Goal: Task Accomplishment & Management: Use online tool/utility

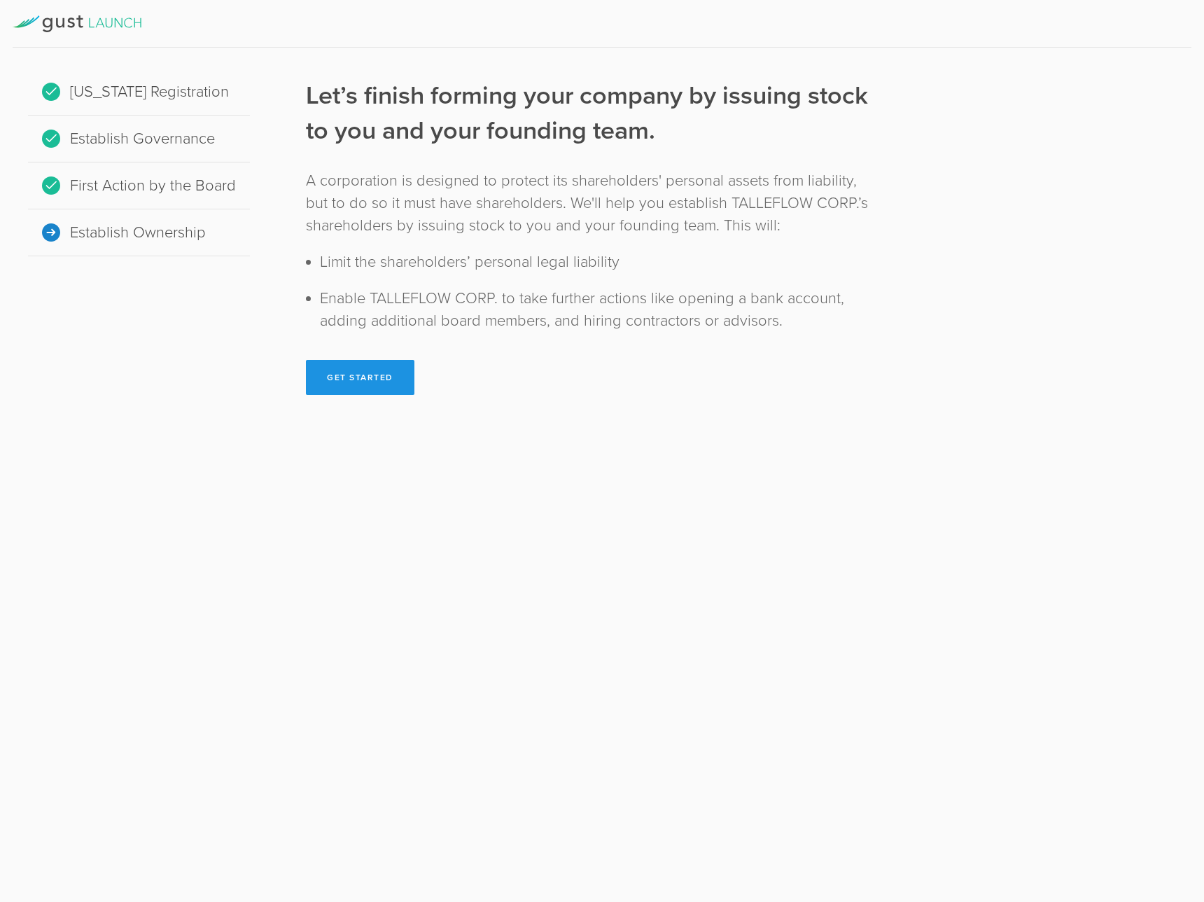
click at [393, 387] on button "Get Started" at bounding box center [360, 377] width 108 height 35
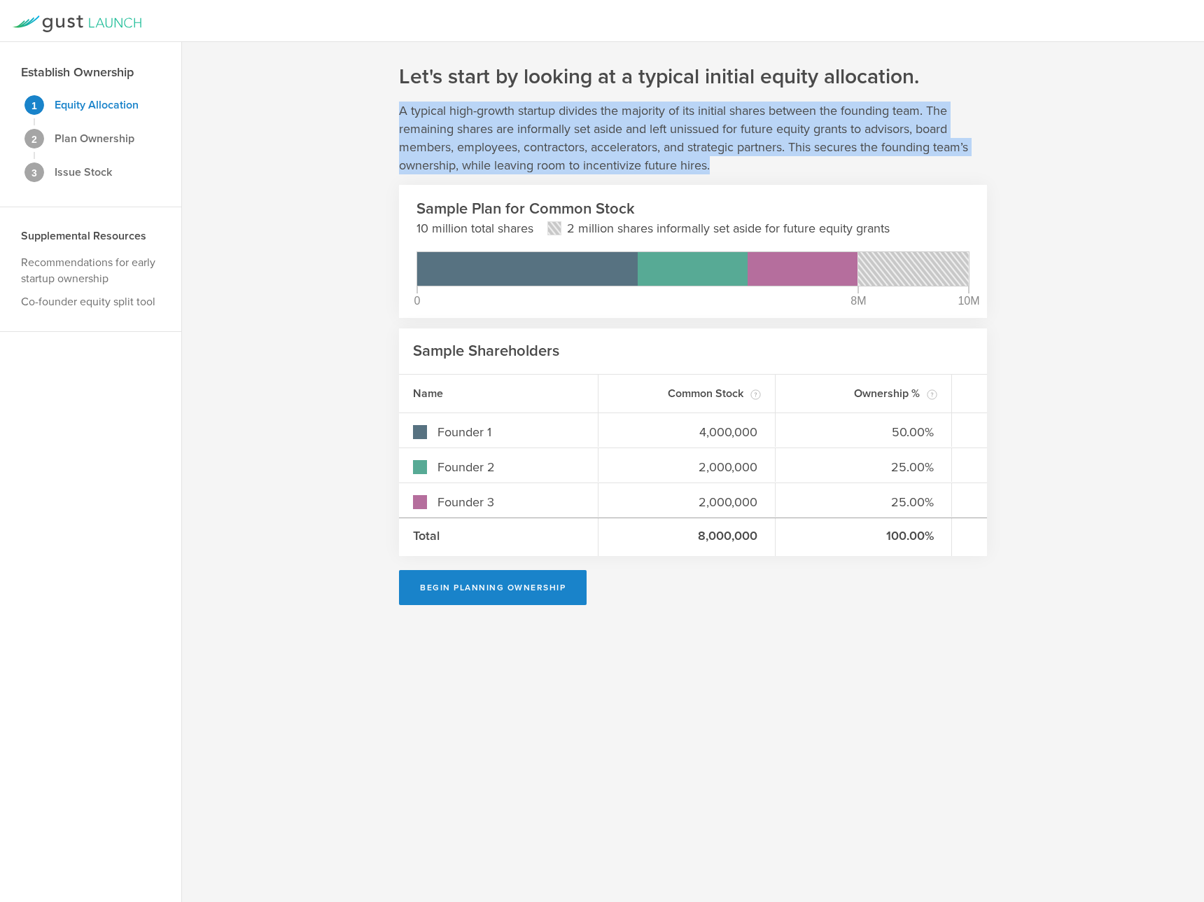
drag, startPoint x: 398, startPoint y: 104, endPoint x: 751, endPoint y: 158, distance: 357.6
click at [751, 158] on div "Let's start by looking at a typical initial equity allocation. A typical high-g…" at bounding box center [693, 472] width 1022 height 860
click at [751, 158] on p "A typical high-growth startup divides the majority of its initial shares betwee…" at bounding box center [693, 137] width 588 height 73
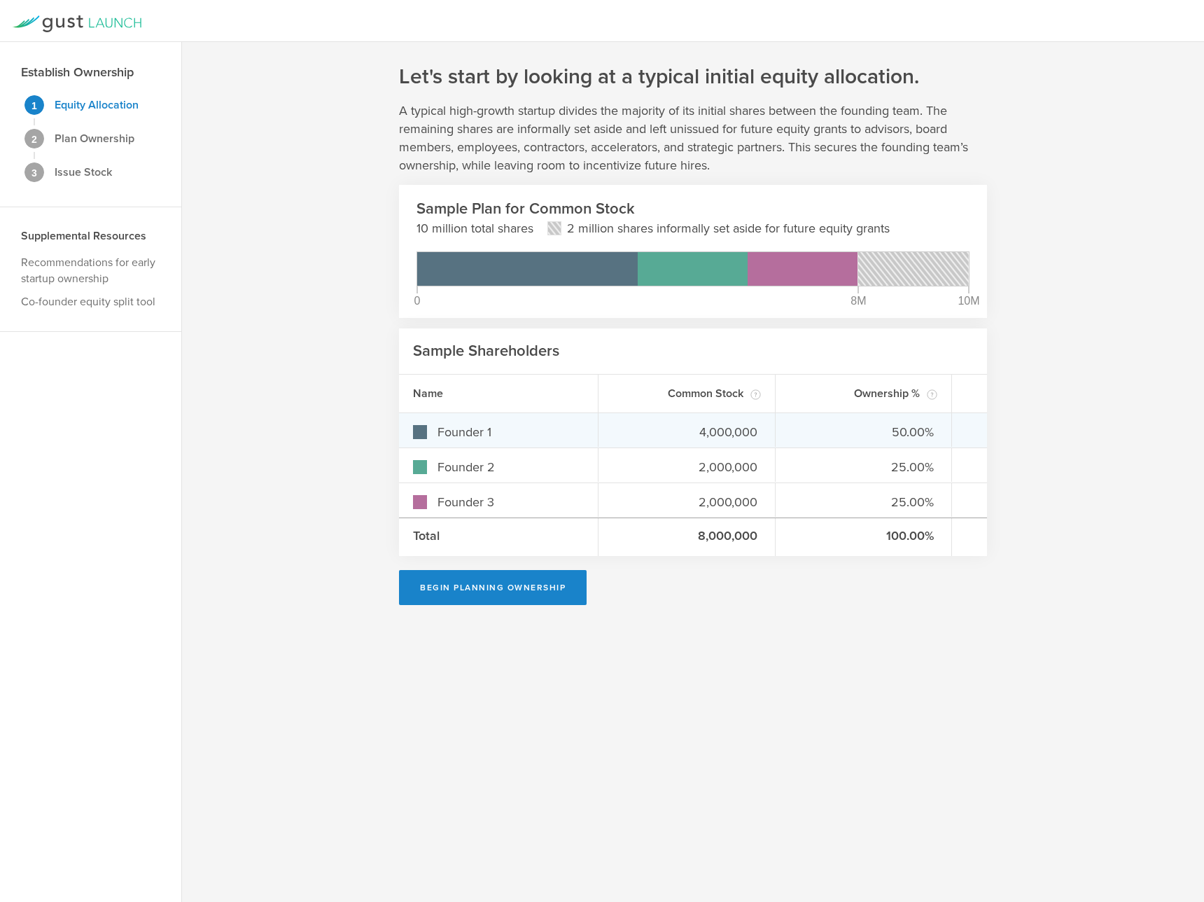
click at [795, 420] on div "50.00%" at bounding box center [864, 430] width 177 height 34
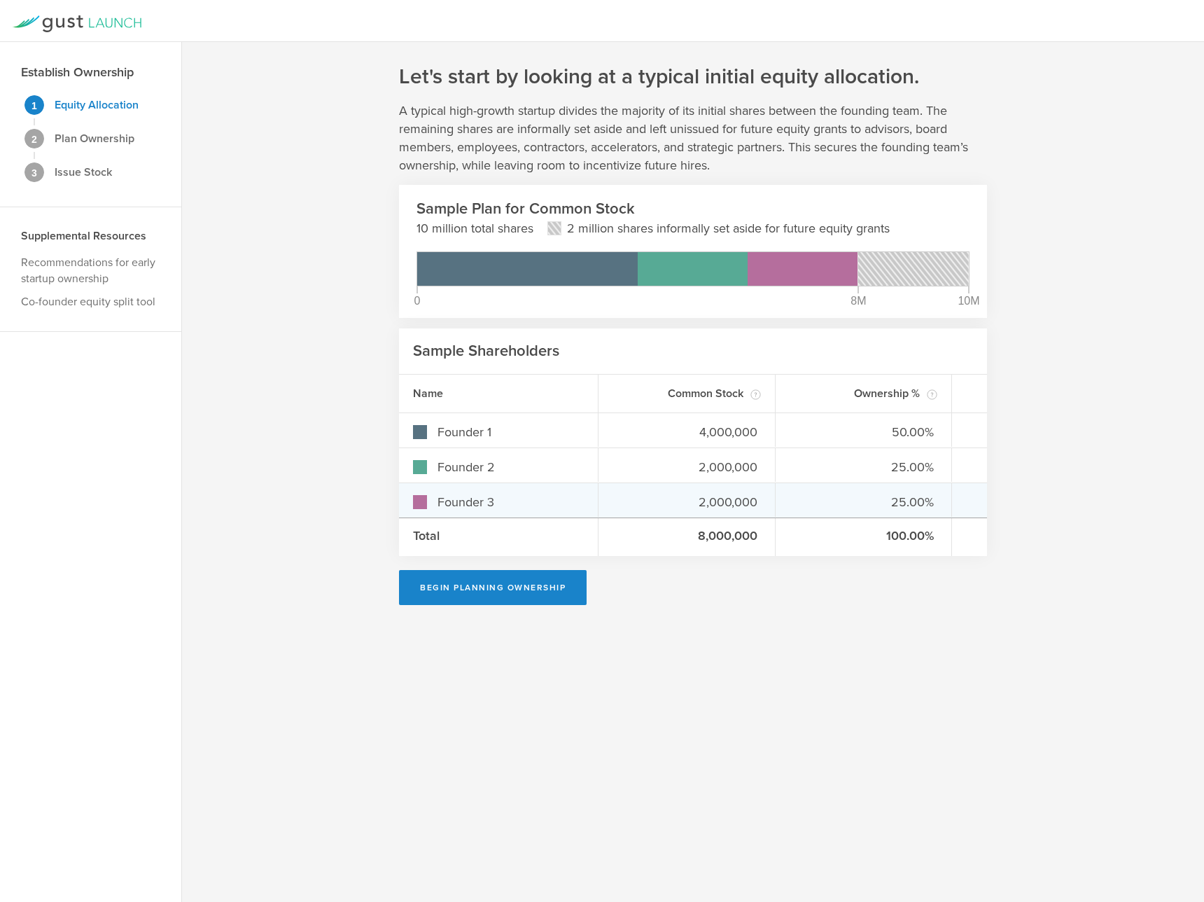
drag, startPoint x: 698, startPoint y: 482, endPoint x: 685, endPoint y: 513, distance: 33.5
click at [698, 482] on div "Founder 3 2,000,000 25.00%" at bounding box center [693, 499] width 588 height 35
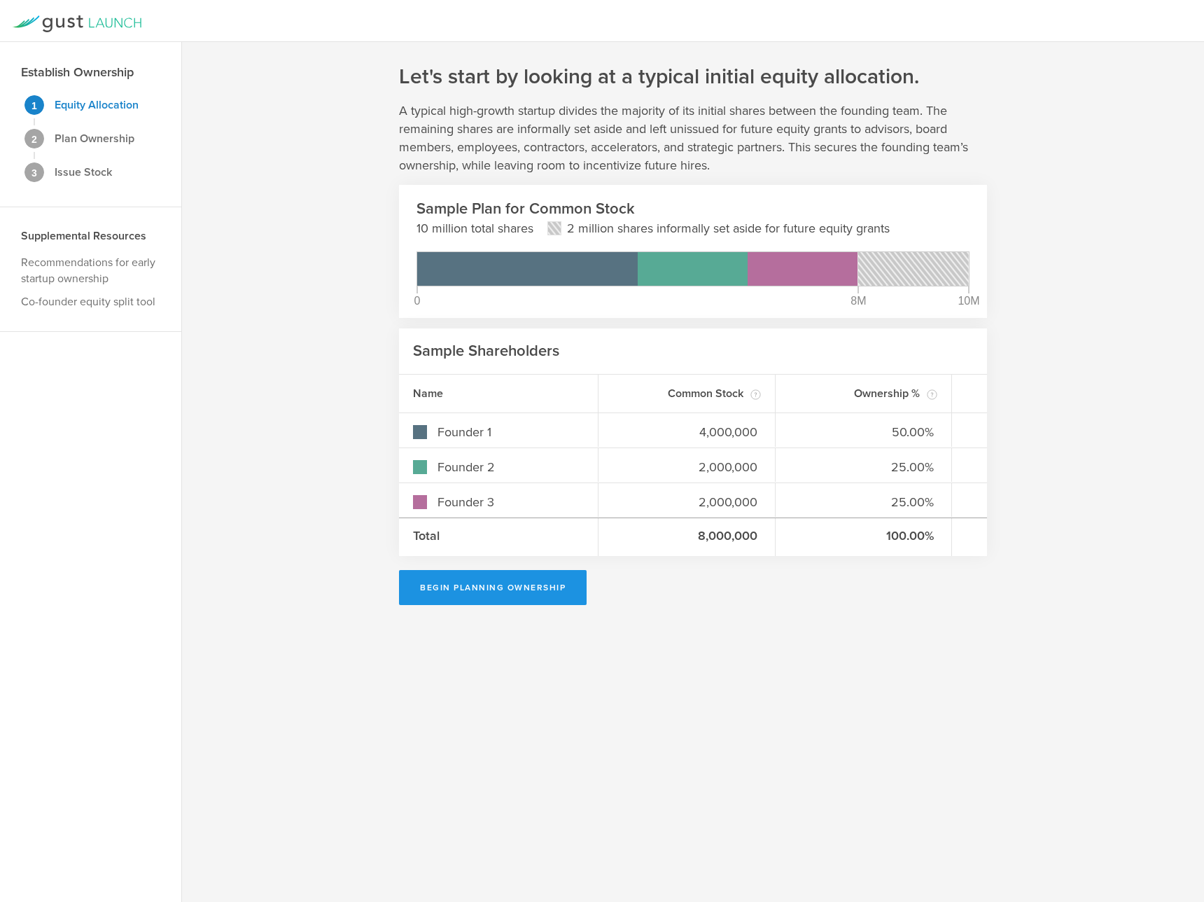
click at [549, 582] on button "Begin Planning Ownership" at bounding box center [493, 587] width 188 height 35
type input "[PERSON_NAME]"
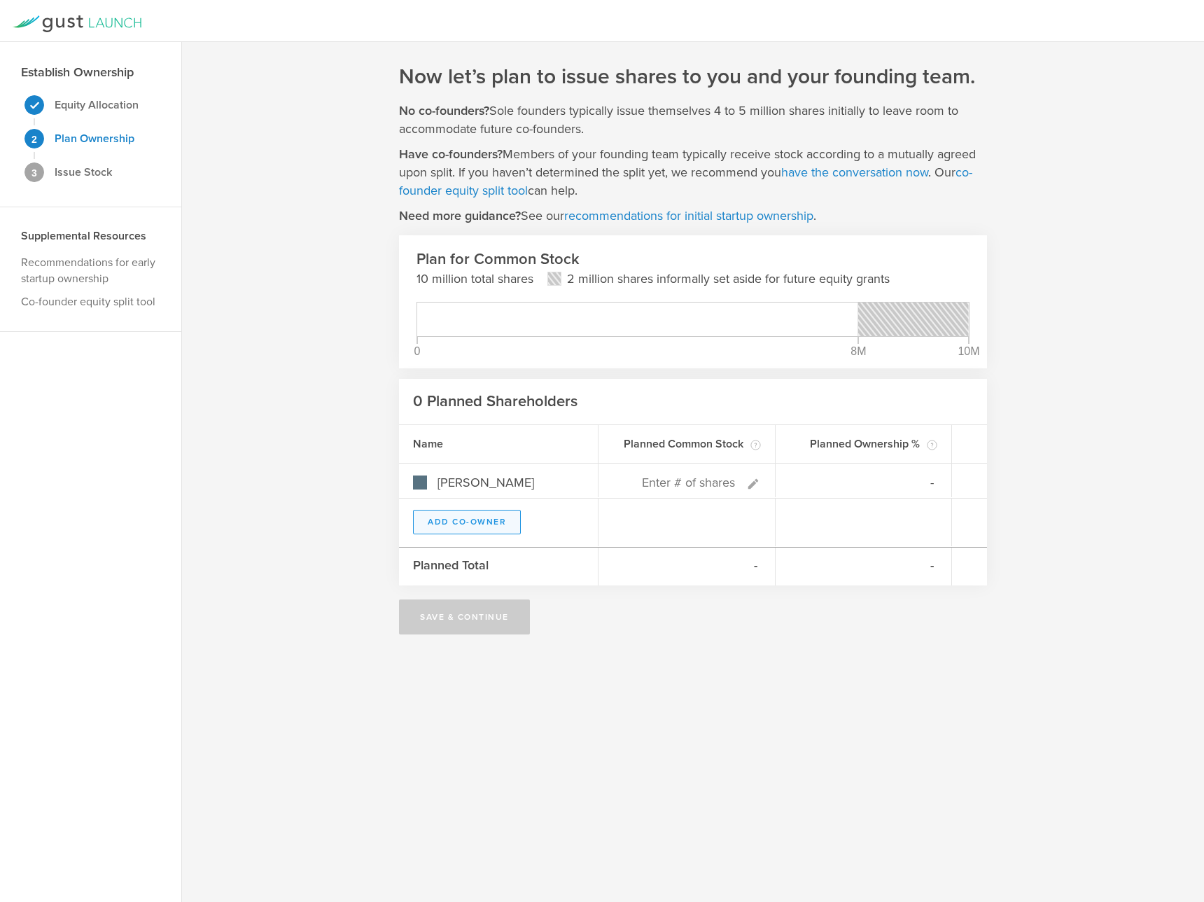
click at [464, 528] on button "Add Co-Owner" at bounding box center [467, 522] width 108 height 24
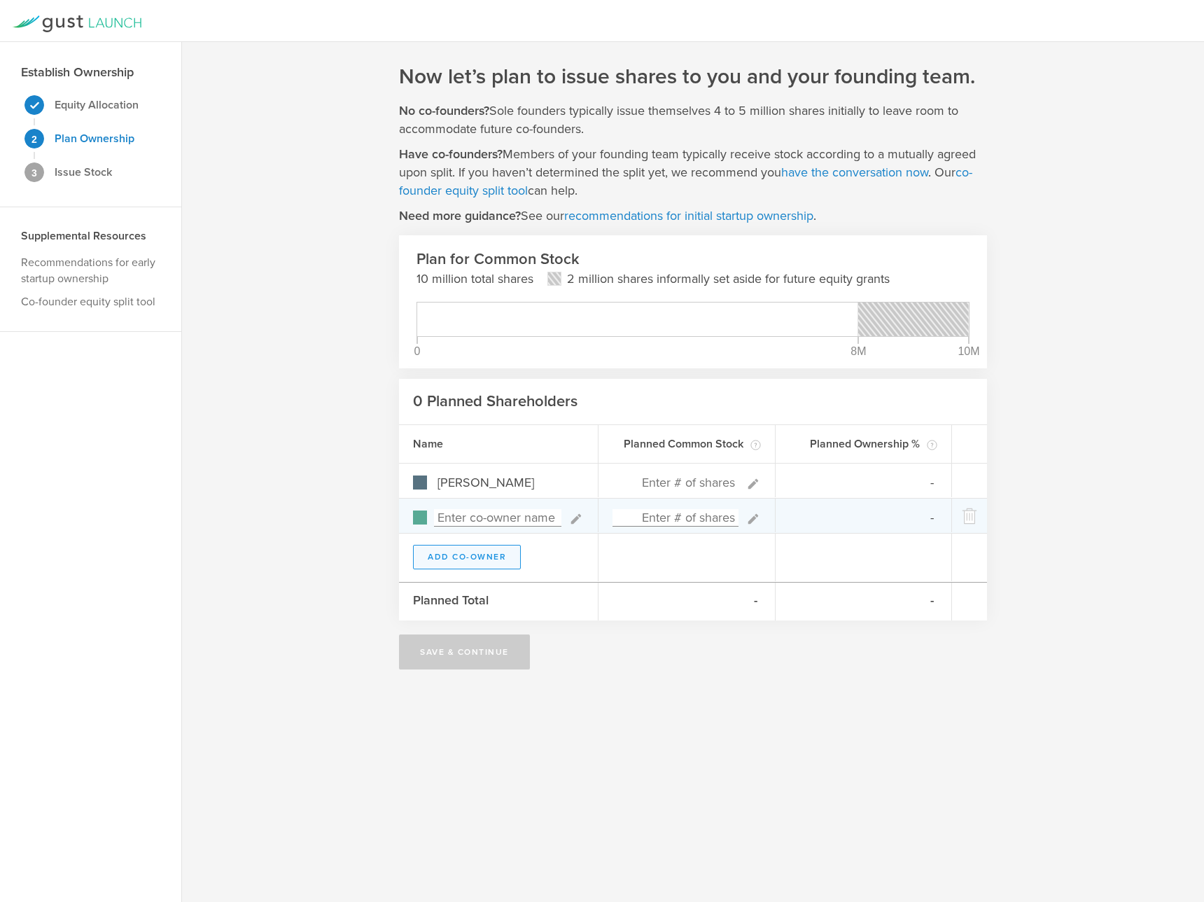
click at [487, 556] on button "Add Co-Owner" at bounding box center [467, 557] width 108 height 24
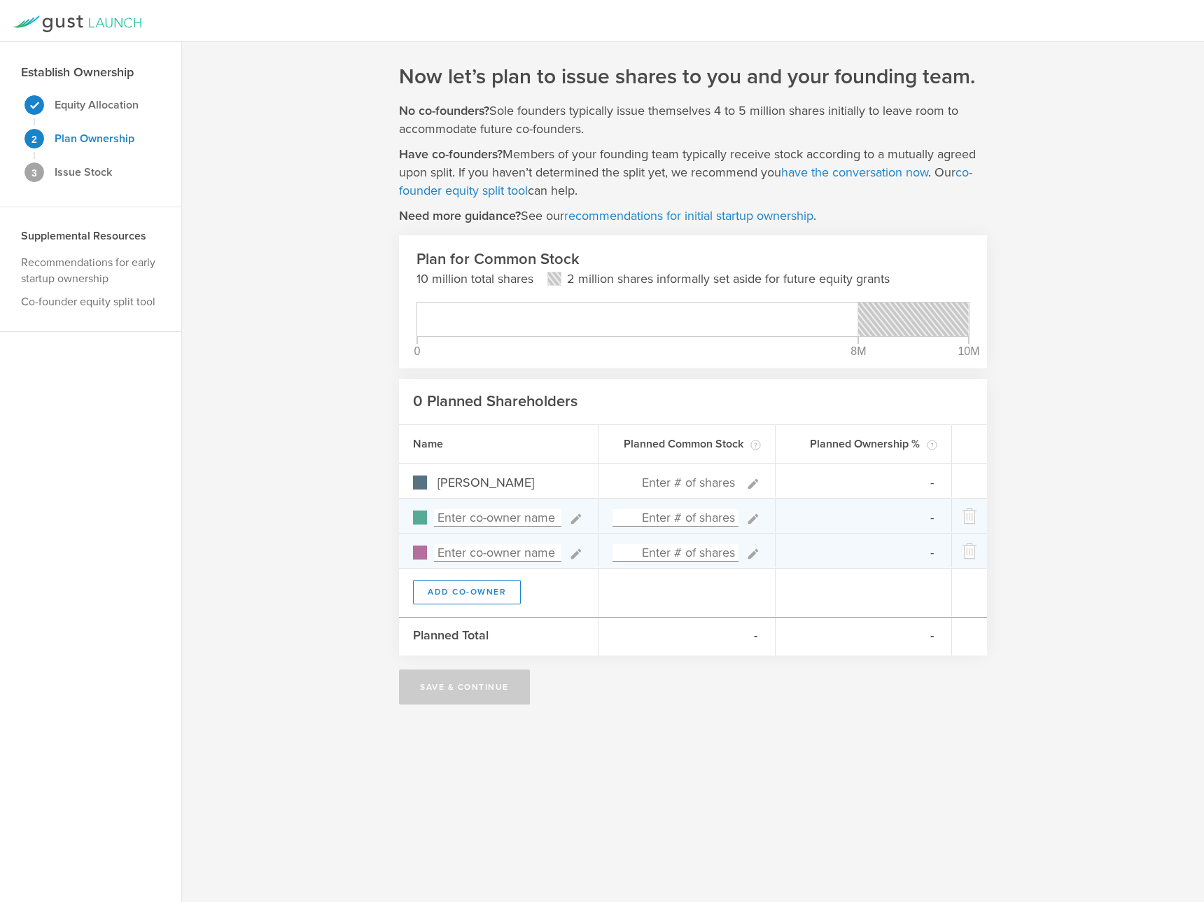
click at [481, 514] on input at bounding box center [497, 517] width 127 height 17
type input "0%"
click at [579, 519] on icon at bounding box center [575, 518] width 15 height 15
